Goal: Information Seeking & Learning: Find specific fact

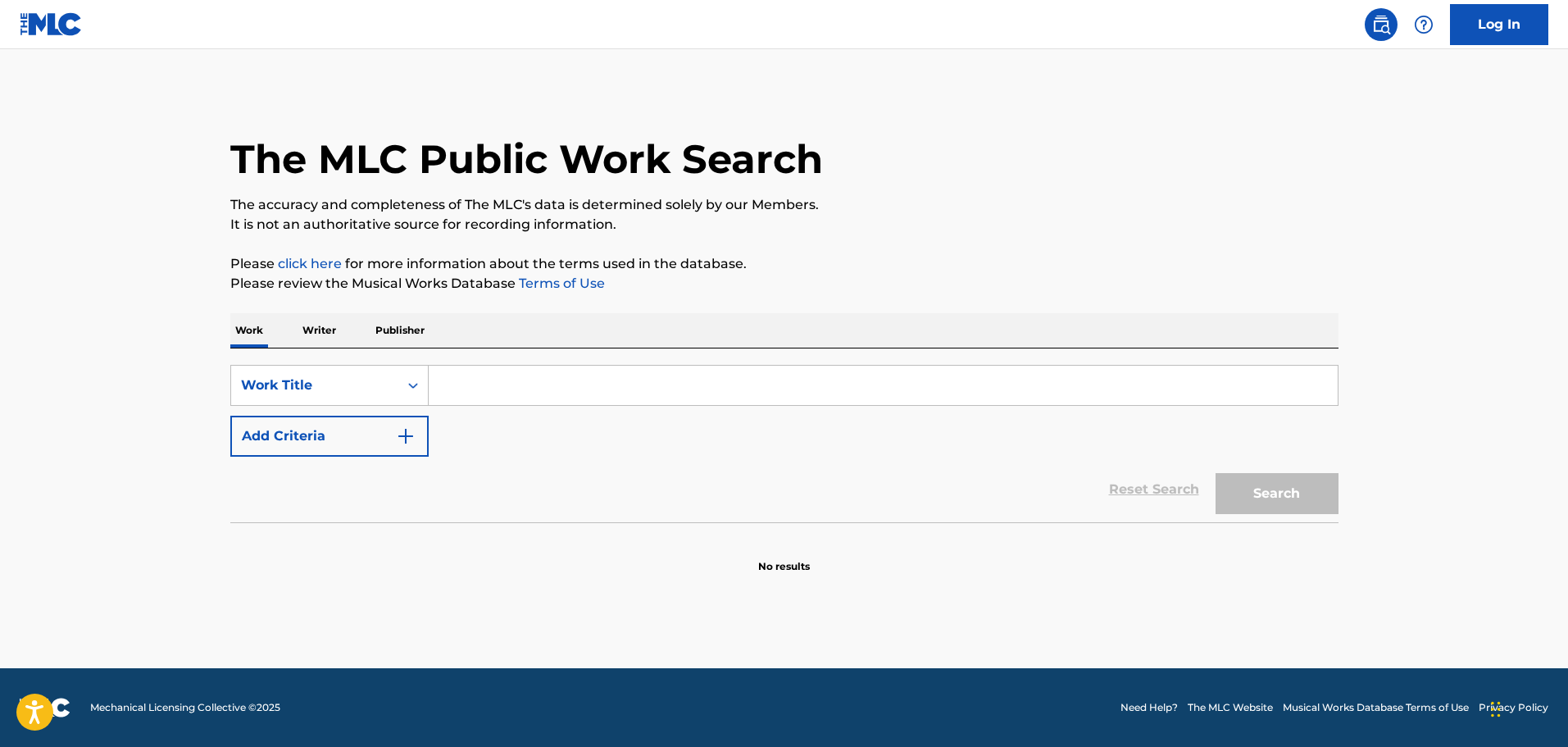
click at [453, 383] on input "Search Form" at bounding box center [883, 384] width 909 height 39
paste input "DANCING IN THE DARK"
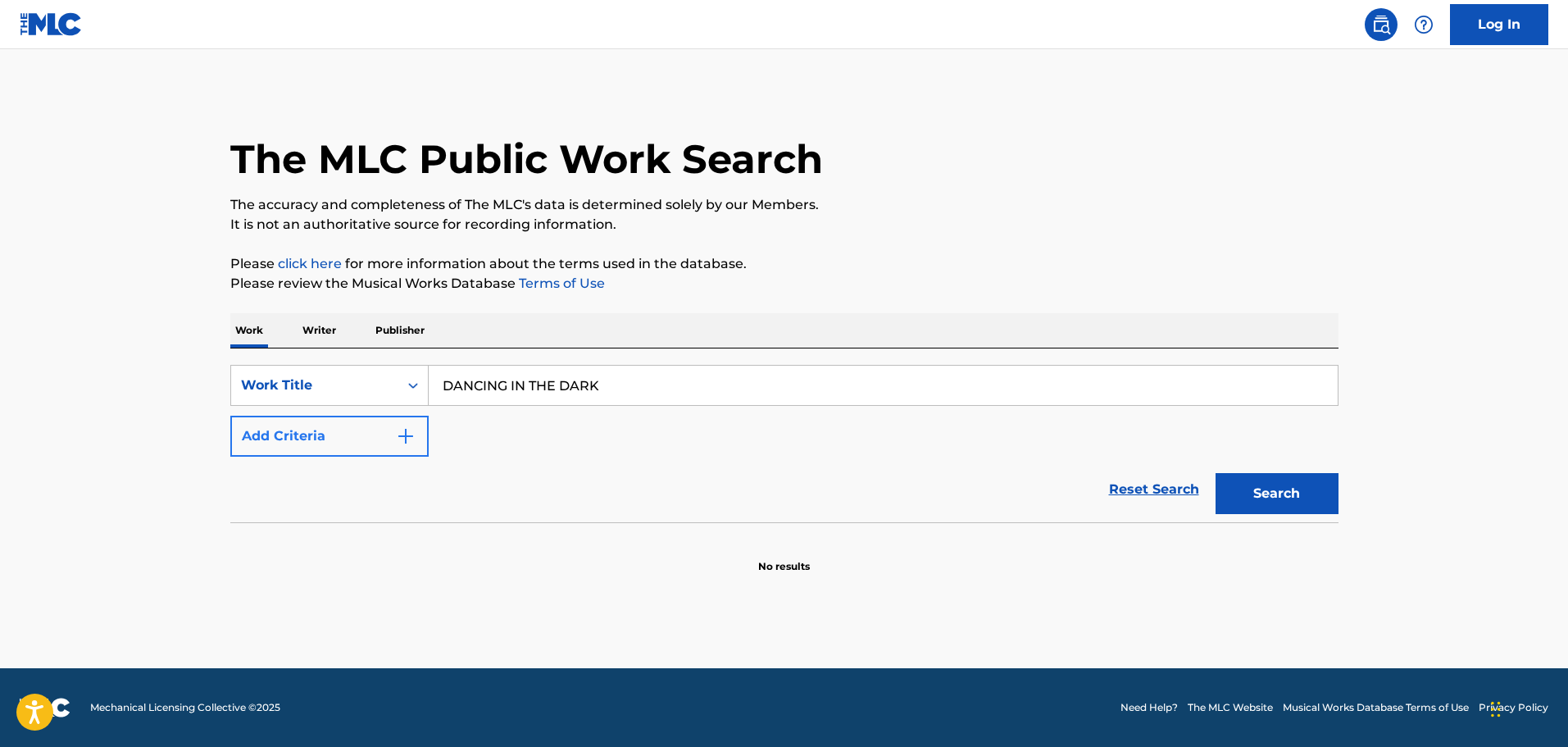
type input "DANCING IN THE DARK"
click at [411, 434] on img "Search Form" at bounding box center [405, 436] width 20 height 20
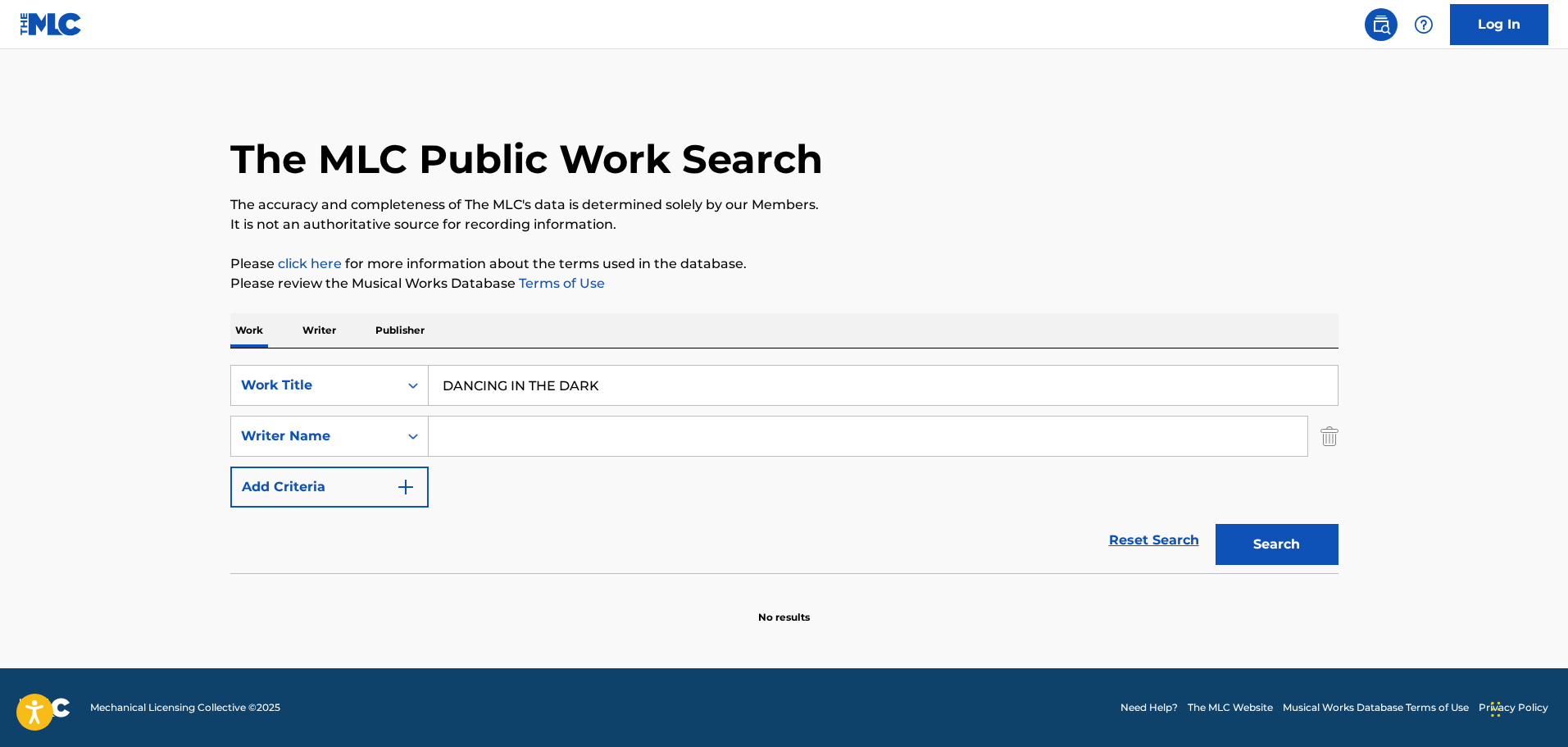
click at [502, 439] on input "Search Form" at bounding box center [869, 436] width 879 height 39
paste input "[PERSON_NAME]"
type input "[PERSON_NAME]"
click at [1216, 524] on button "Search" at bounding box center [1277, 544] width 123 height 41
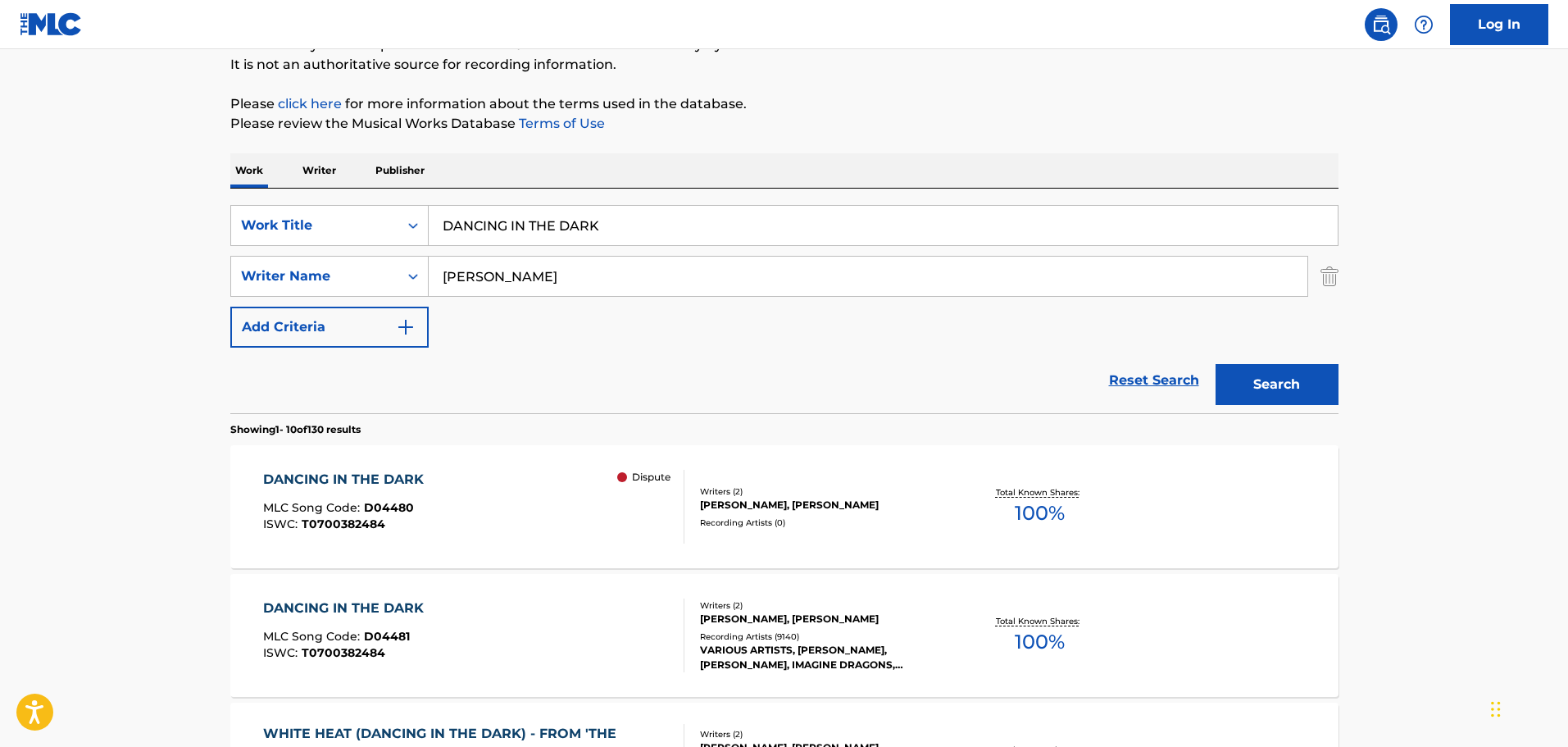
scroll to position [164, 0]
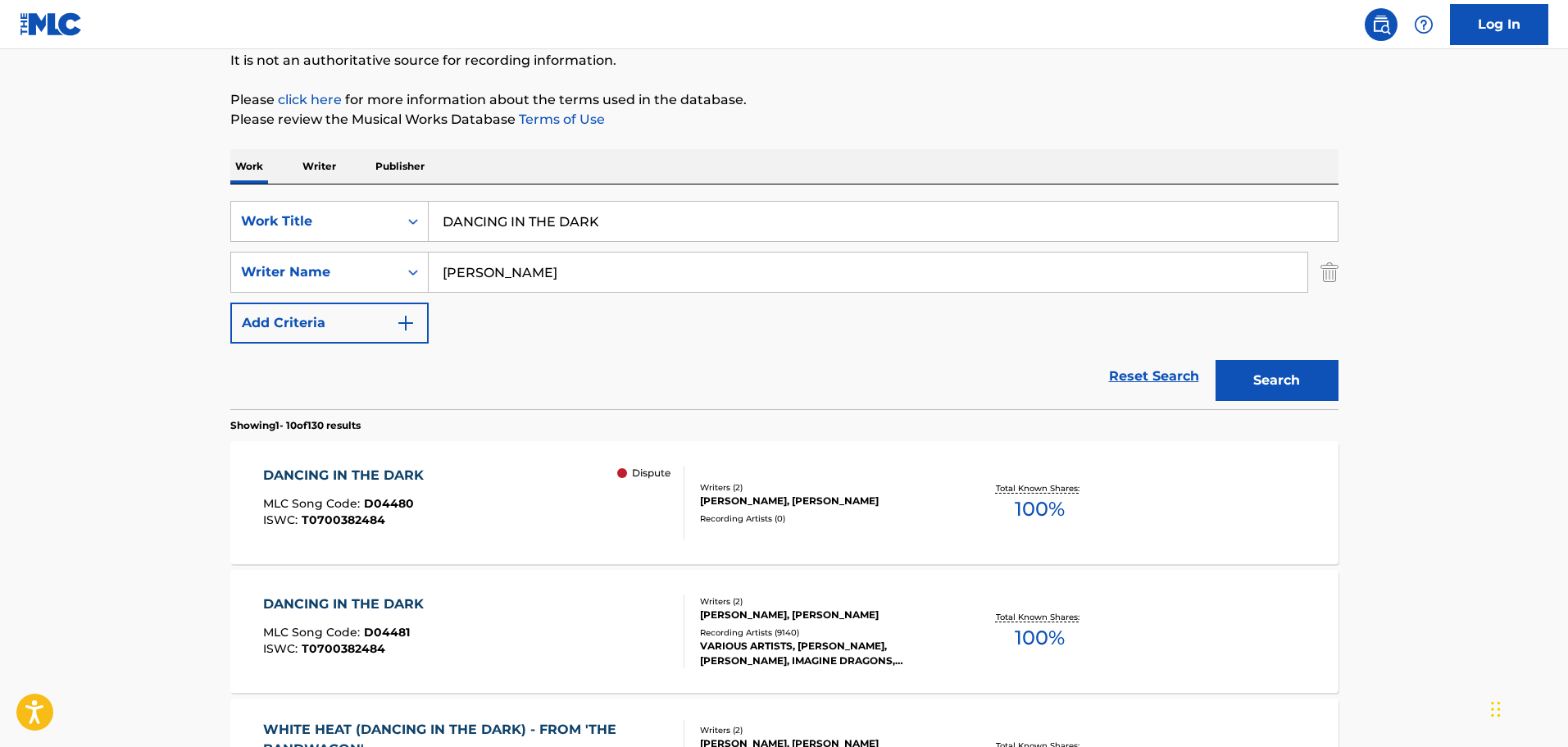
click at [760, 498] on div "[PERSON_NAME], [PERSON_NAME]" at bounding box center [824, 501] width 247 height 15
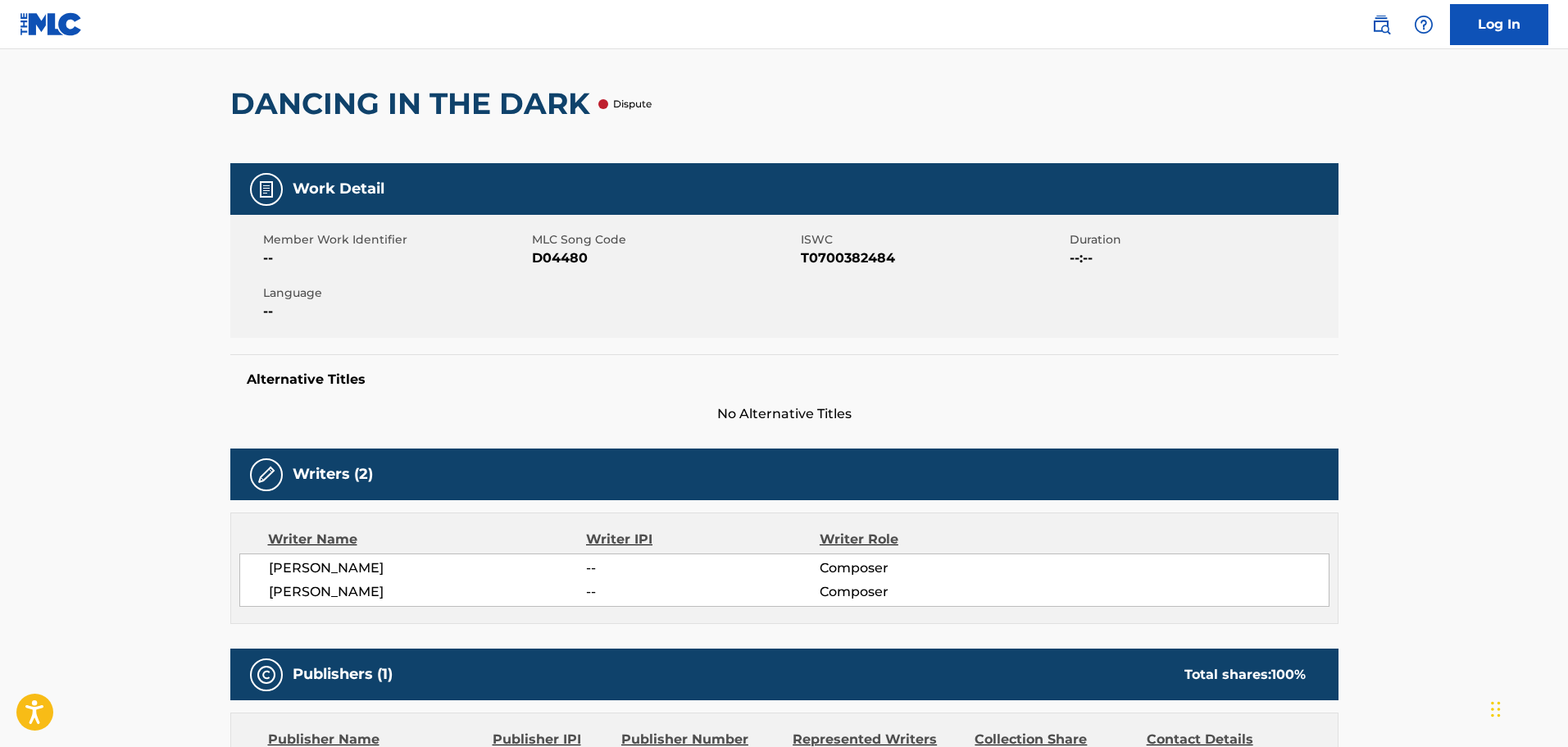
scroll to position [52, 0]
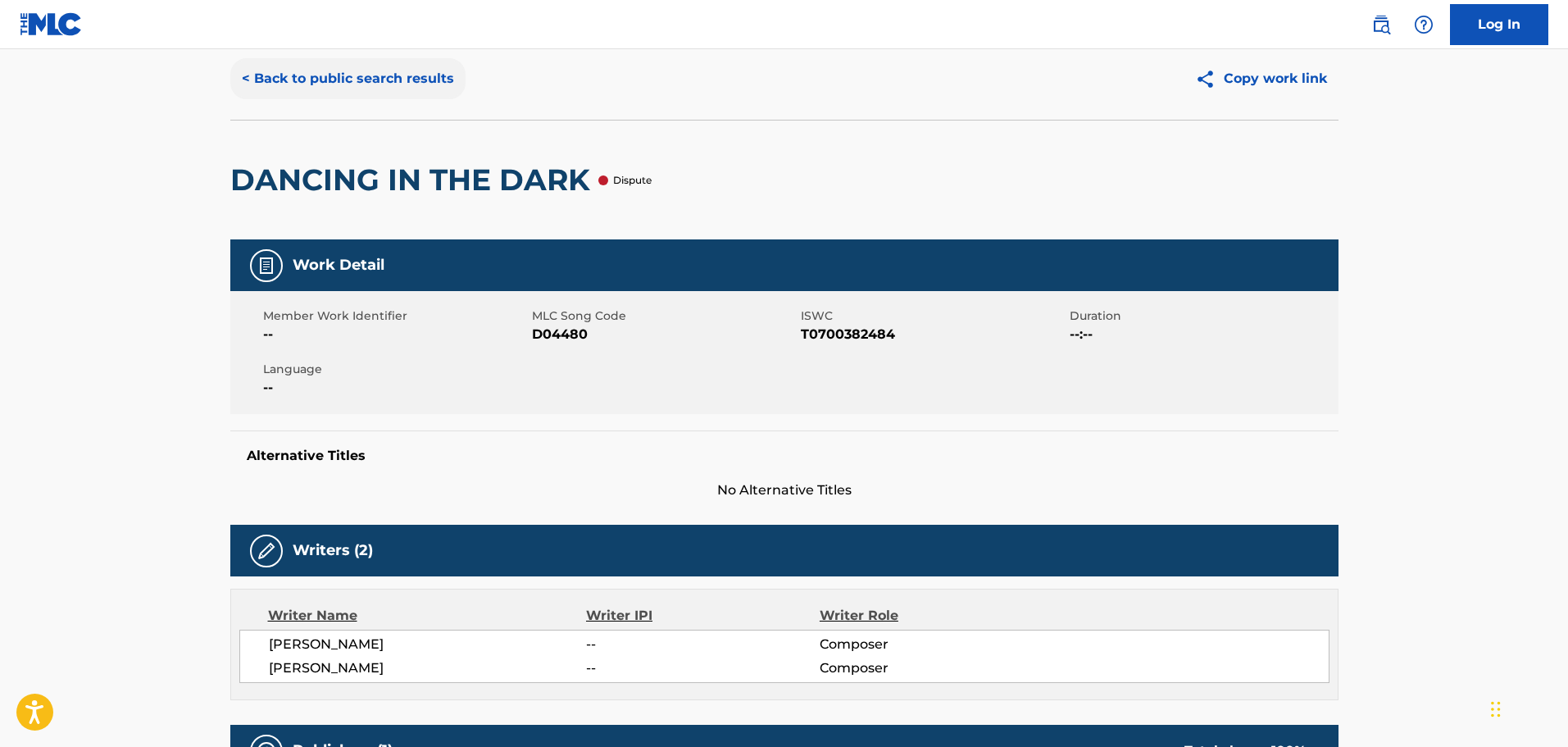
click at [263, 77] on button "< Back to public search results" at bounding box center [347, 78] width 235 height 41
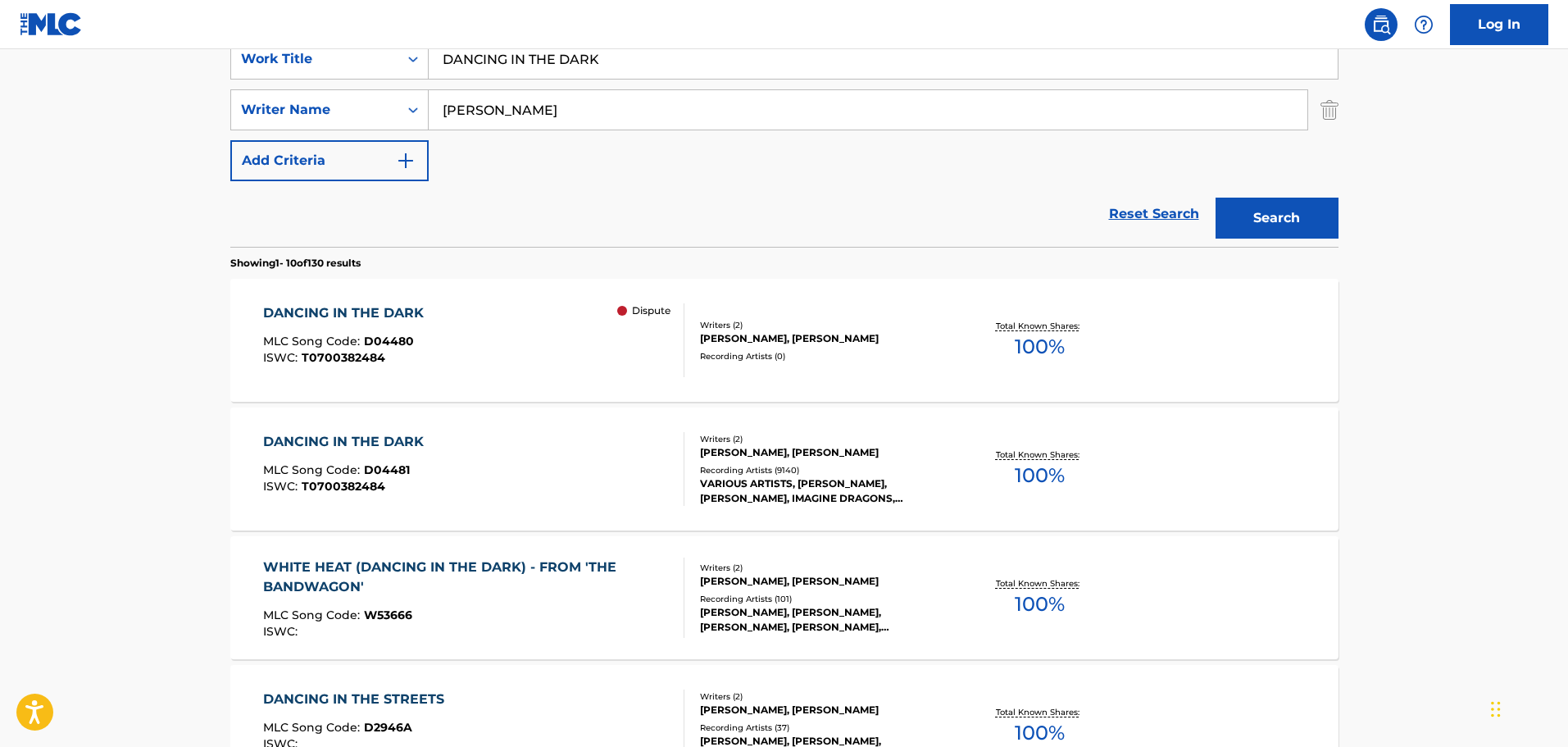
scroll to position [328, 0]
click at [844, 443] on div "[PERSON_NAME], [PERSON_NAME]" at bounding box center [824, 451] width 247 height 15
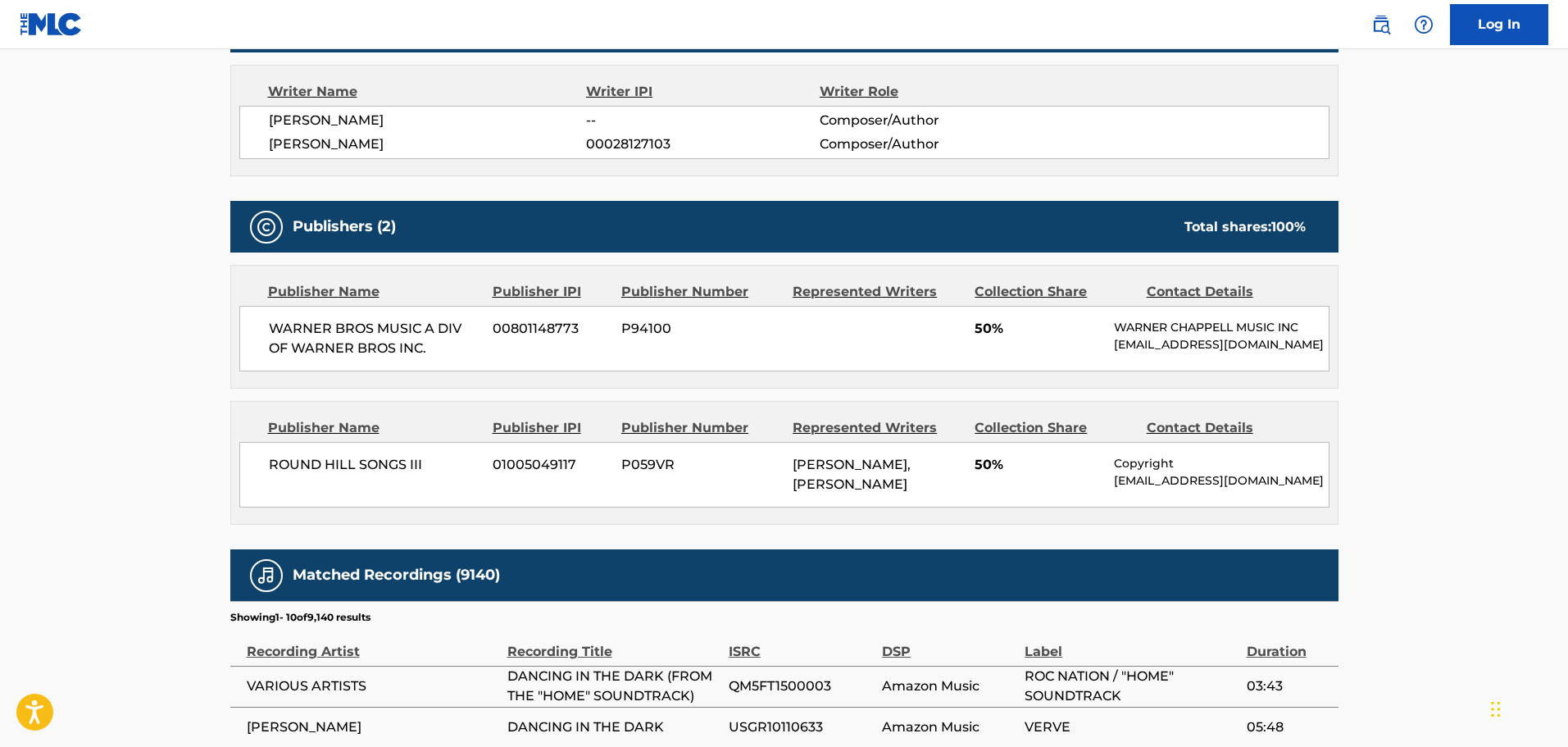
scroll to position [475, 0]
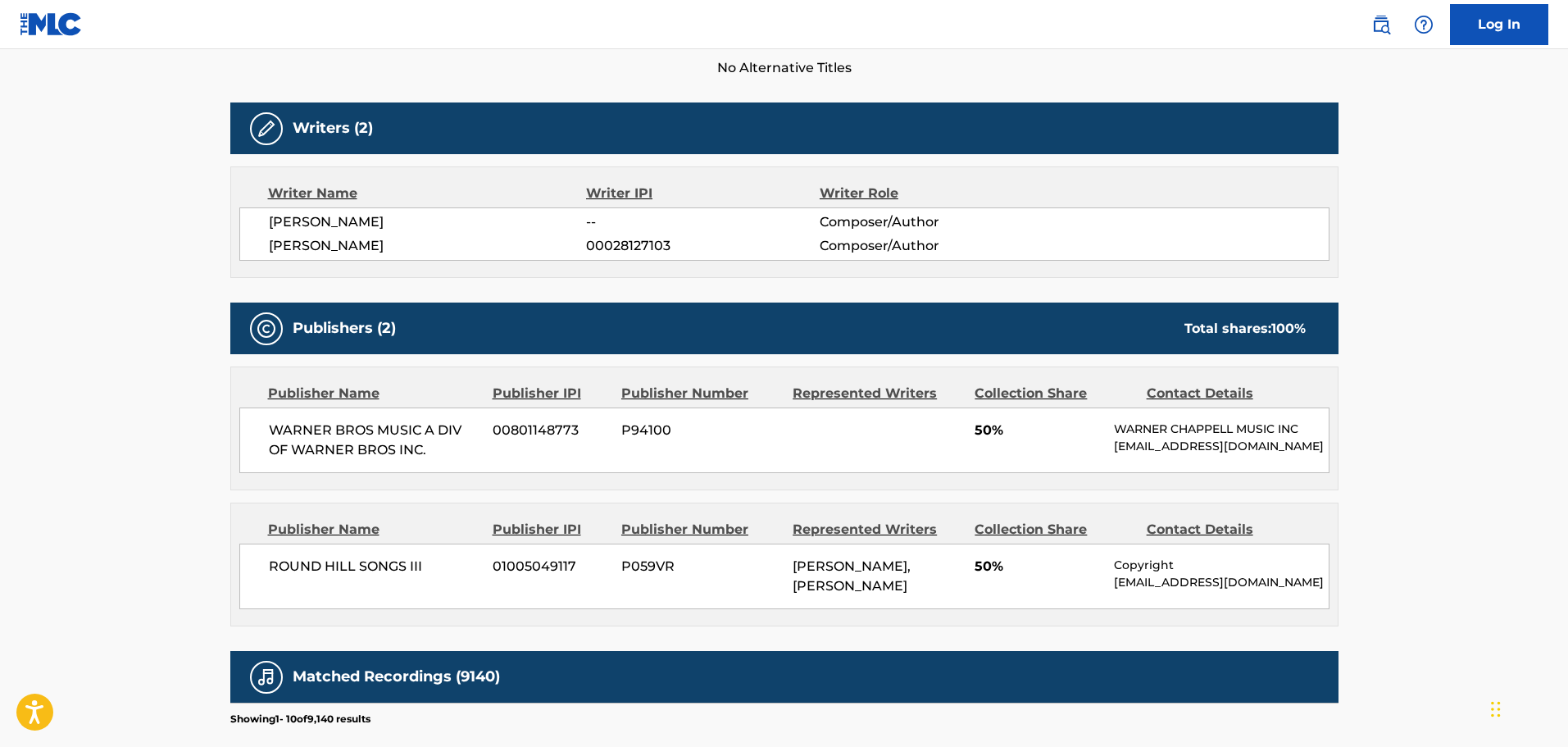
click at [1018, 81] on div "Work Detail Member Work Identifier -- MLC Song Code D04481 ISWC T0700382484 Dur…" at bounding box center [784, 526] width 1108 height 1419
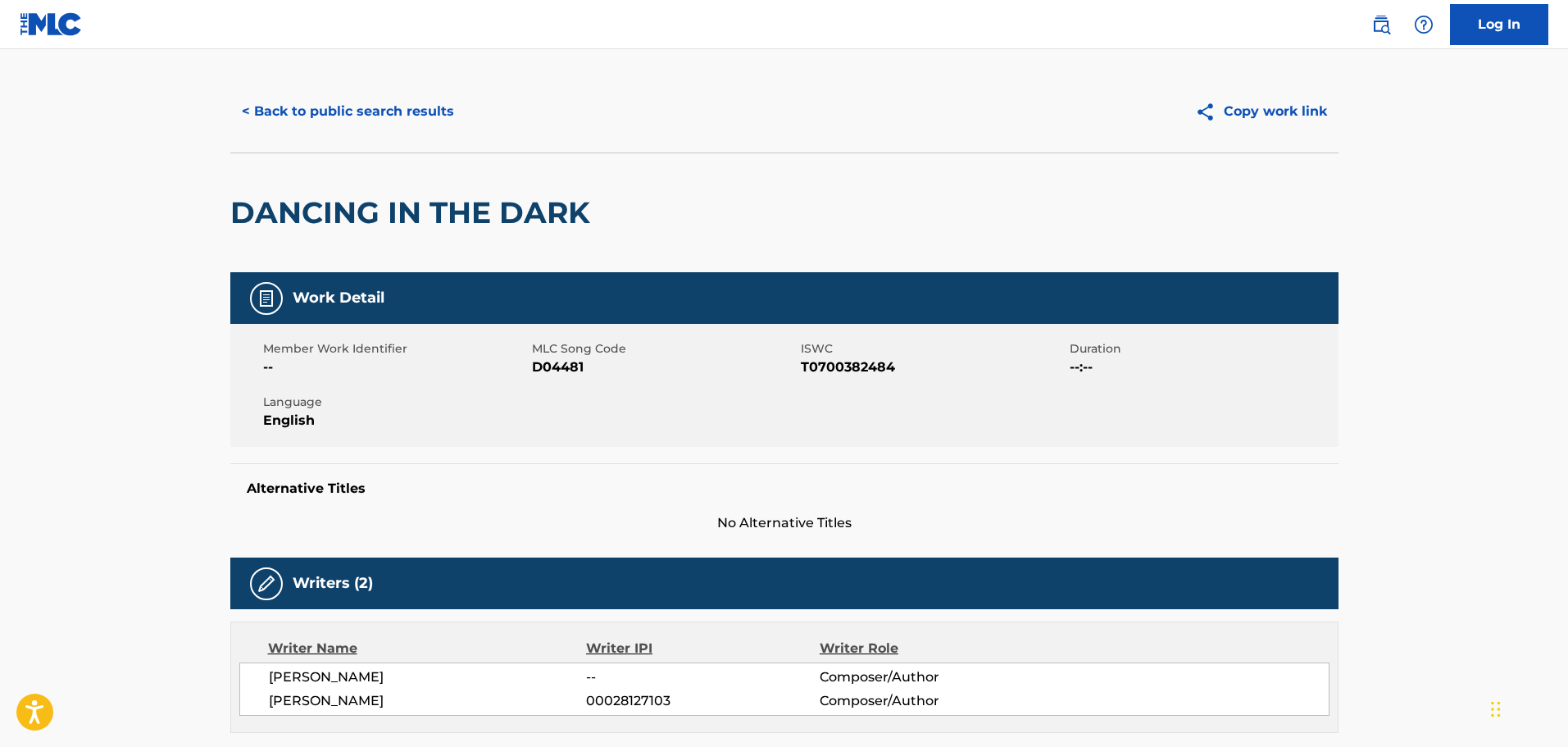
scroll to position [0, 0]
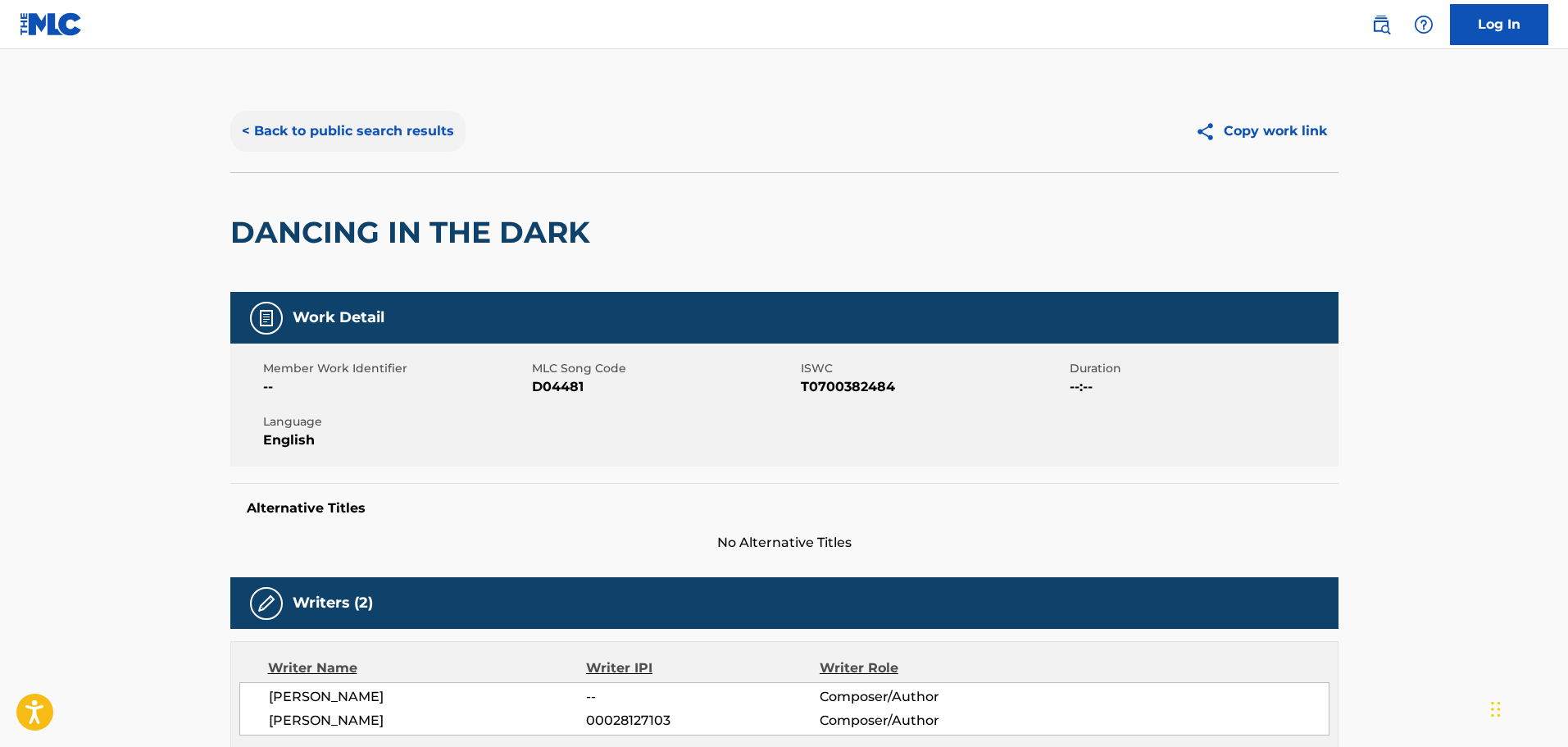
click at [352, 116] on button "< Back to public search results" at bounding box center [347, 130] width 235 height 41
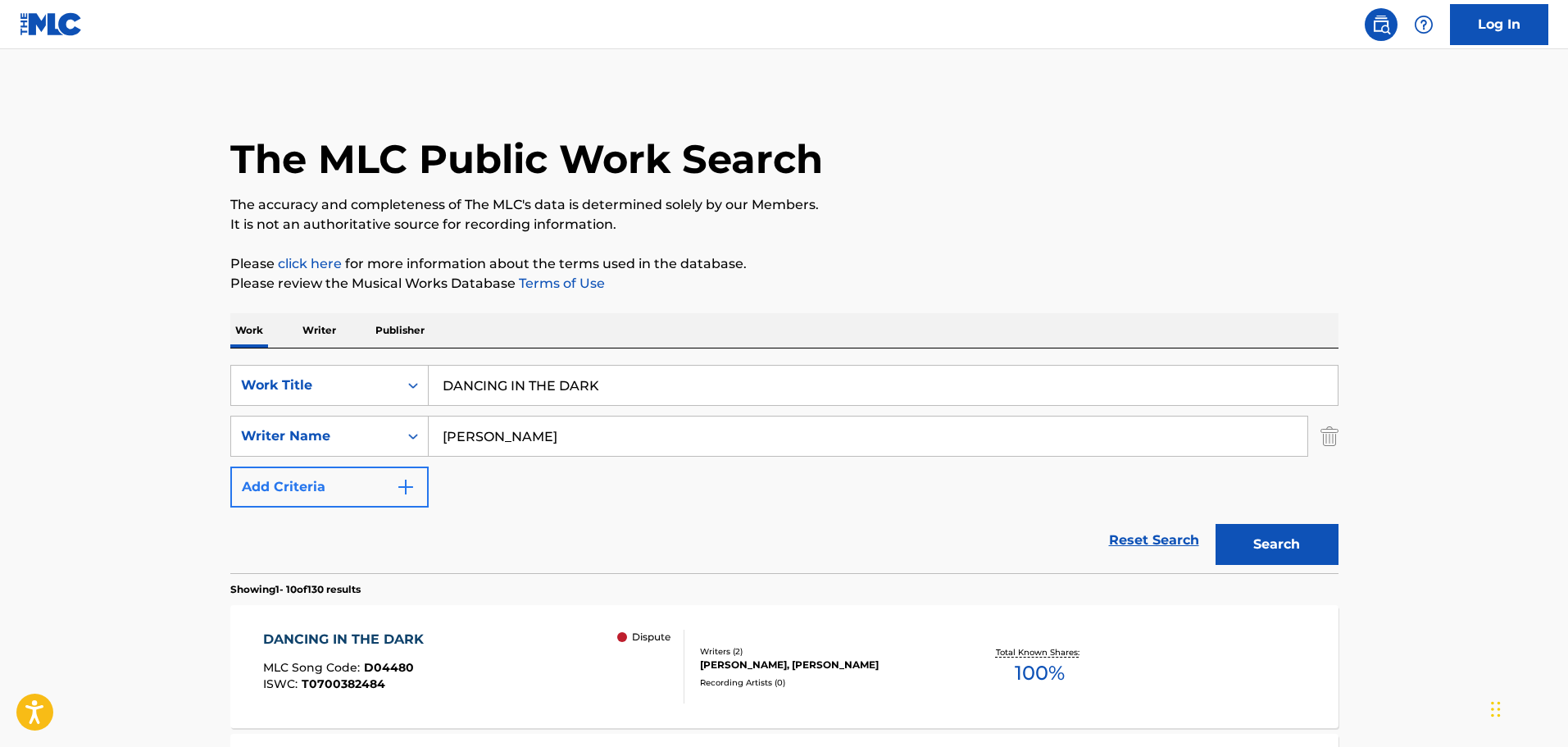
scroll to position [328, 0]
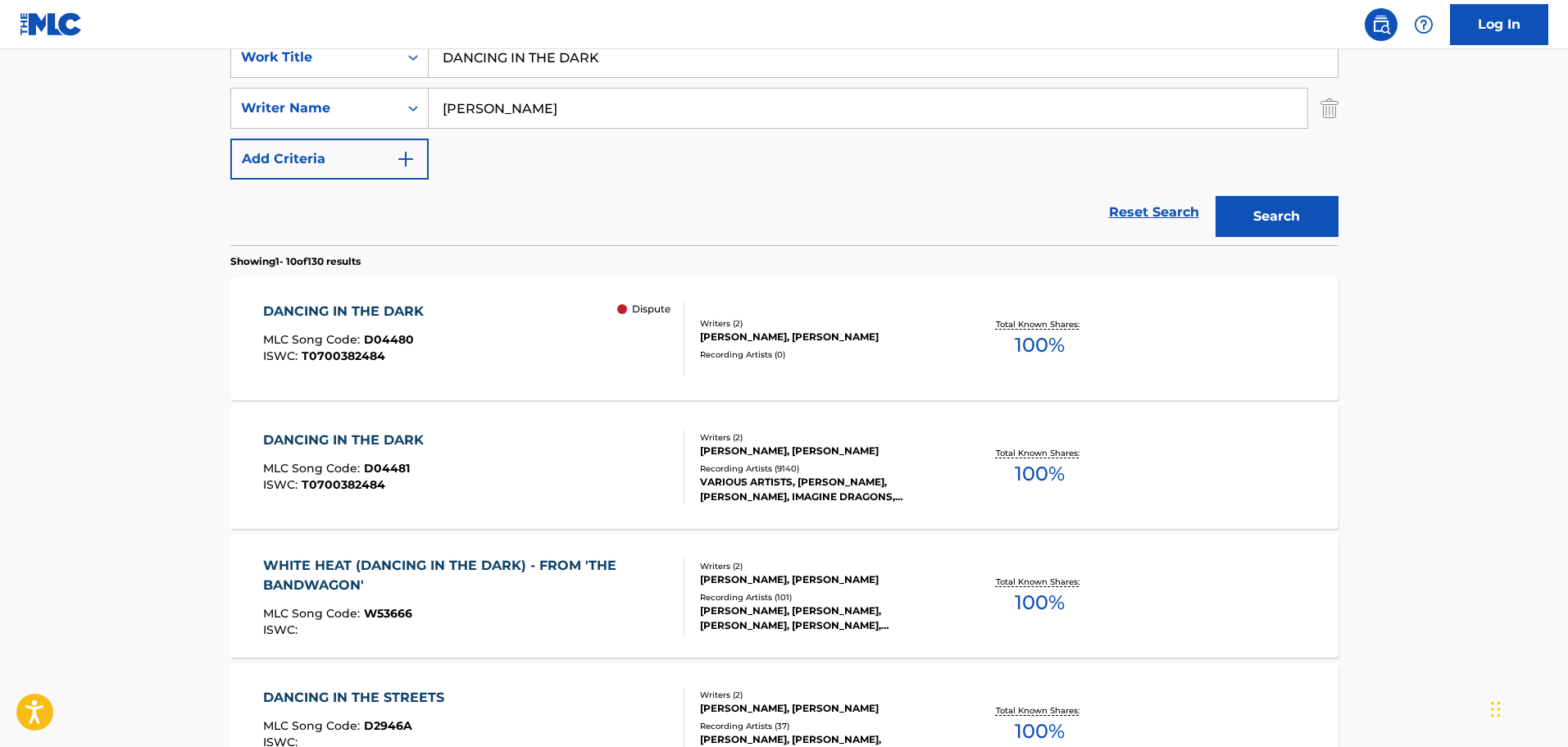
drag, startPoint x: 578, startPoint y: 120, endPoint x: 183, endPoint y: 109, distance: 395.2
click at [183, 109] on main "The MLC Public Work Search The accuracy and completeness of The MLC's data is d…" at bounding box center [784, 686] width 1568 height 1930
paste input "[PERSON_NAME]"
type input "[PERSON_NAME]"
click at [1216, 196] on button "Search" at bounding box center [1277, 216] width 123 height 41
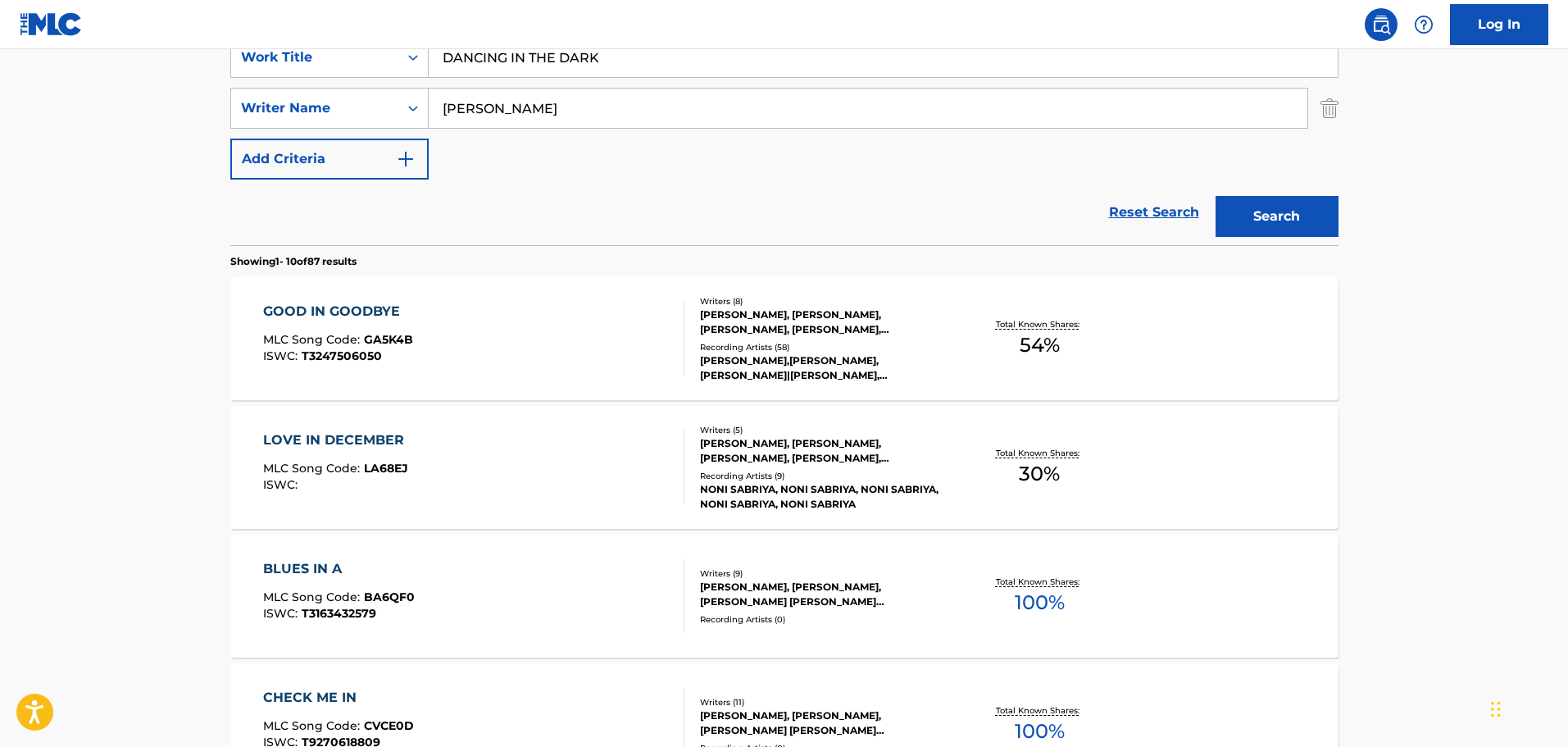
click at [809, 318] on div "[PERSON_NAME], [PERSON_NAME], [PERSON_NAME], [PERSON_NAME], [PERSON_NAME], [PER…" at bounding box center [824, 322] width 247 height 29
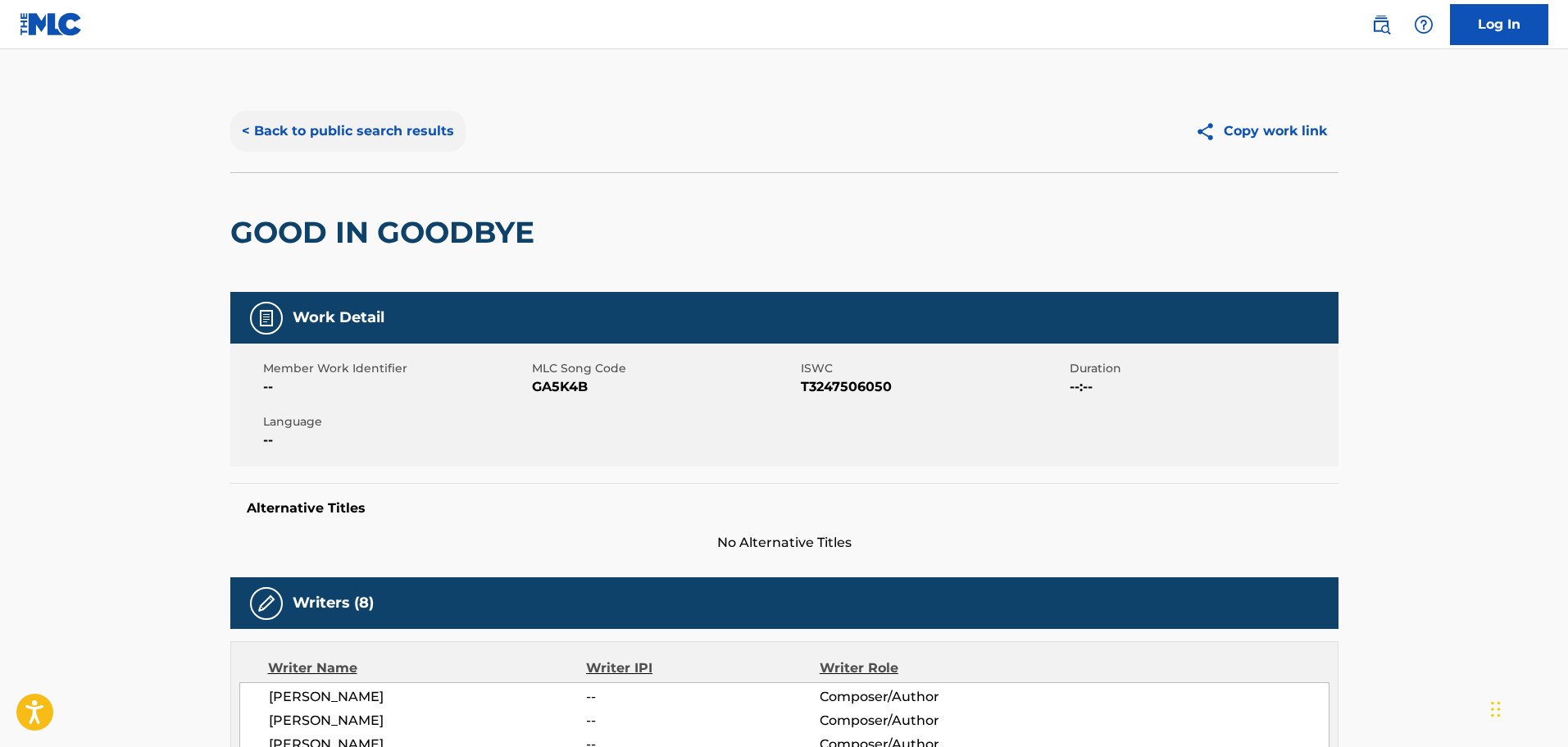
click at [388, 128] on button "< Back to public search results" at bounding box center [347, 130] width 235 height 41
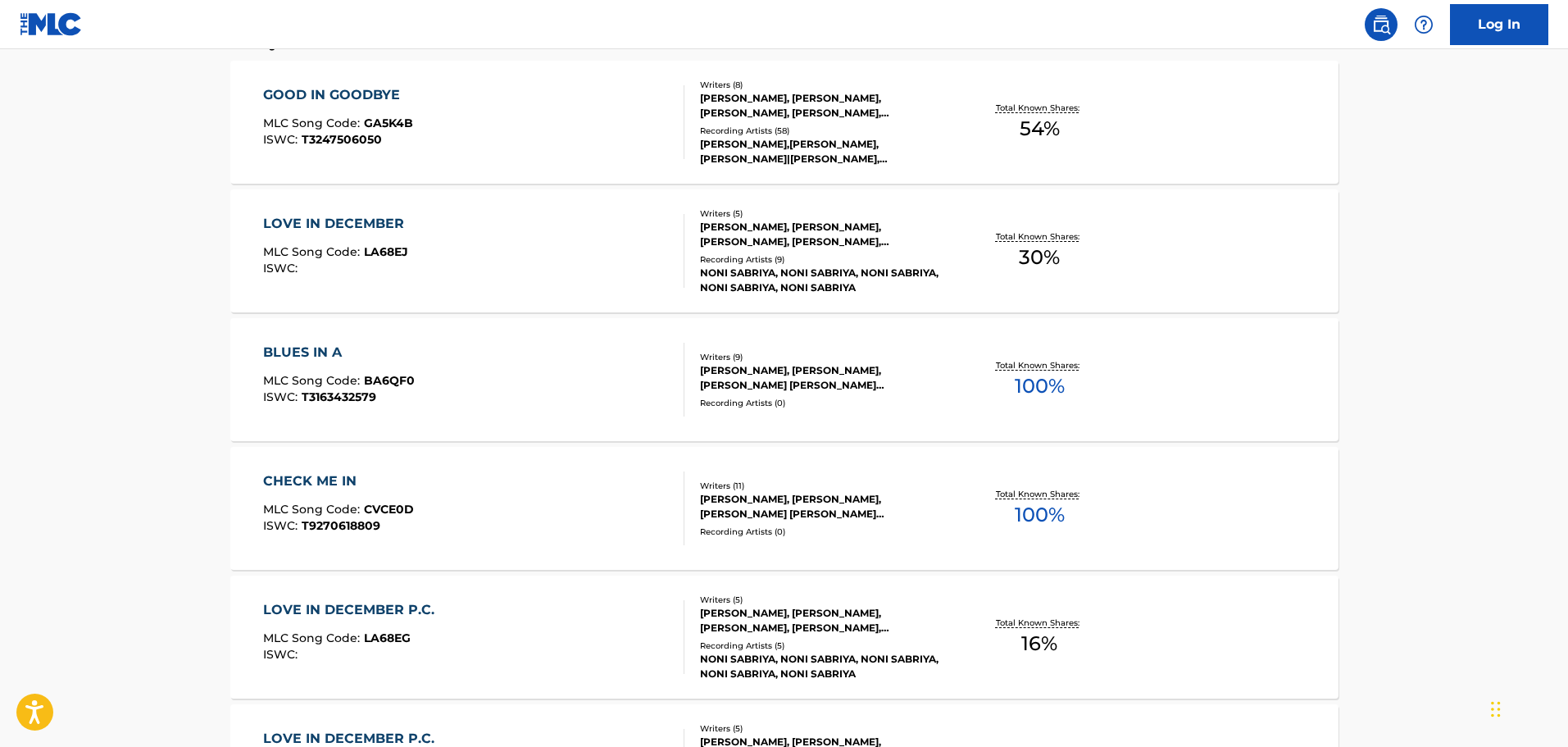
scroll to position [574, 0]
